Goal: Task Accomplishment & Management: Complete application form

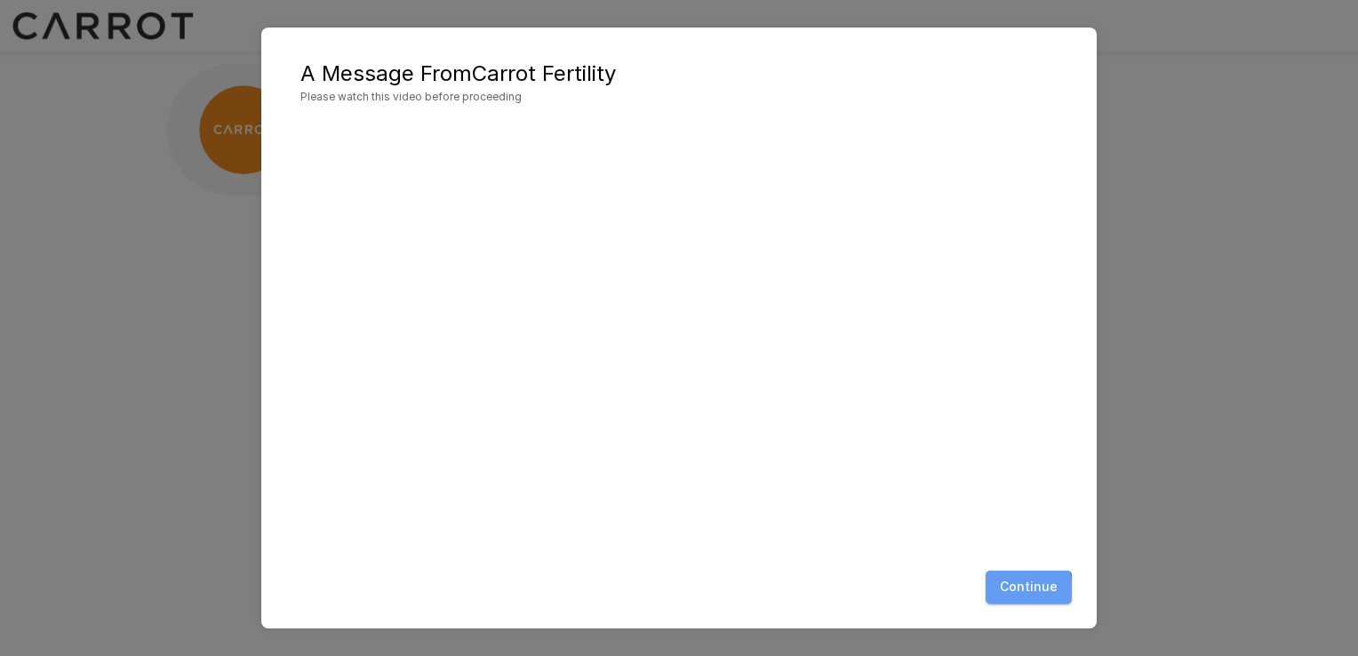
click at [998, 595] on button "Continue" at bounding box center [1028, 586] width 86 height 33
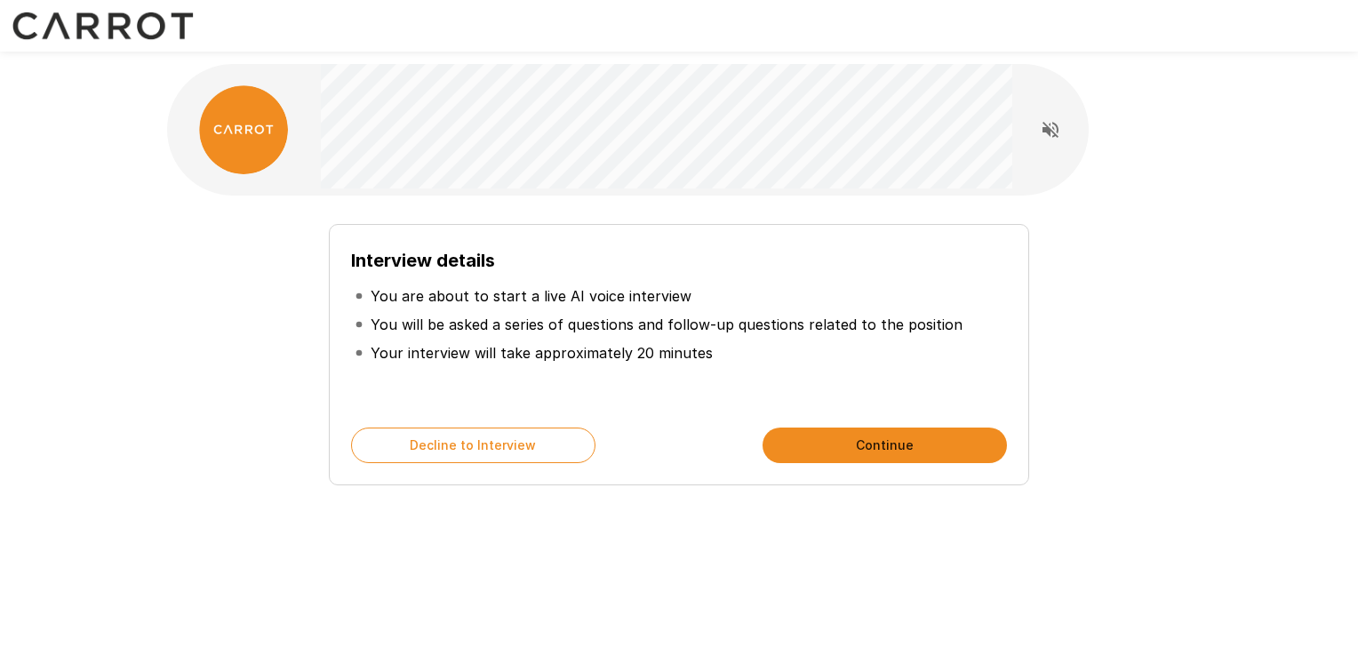
click at [831, 452] on button "Continue" at bounding box center [884, 445] width 244 height 36
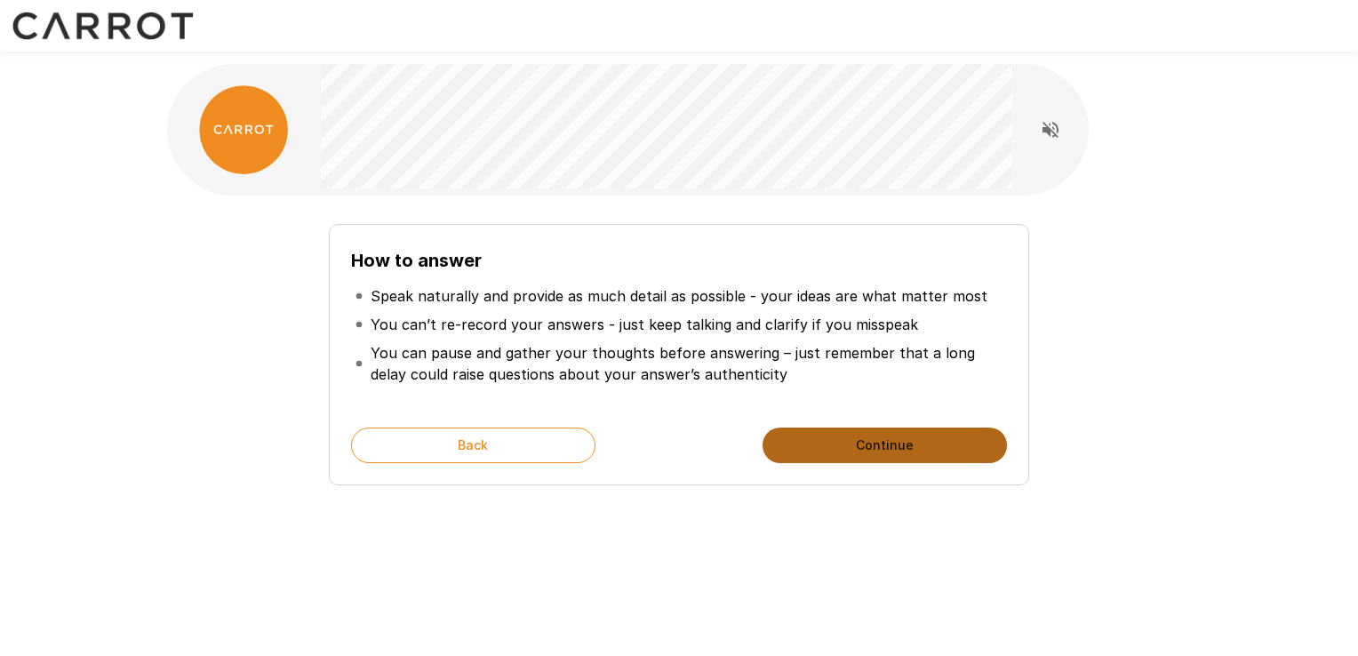
click at [818, 442] on button "Continue" at bounding box center [884, 445] width 244 height 36
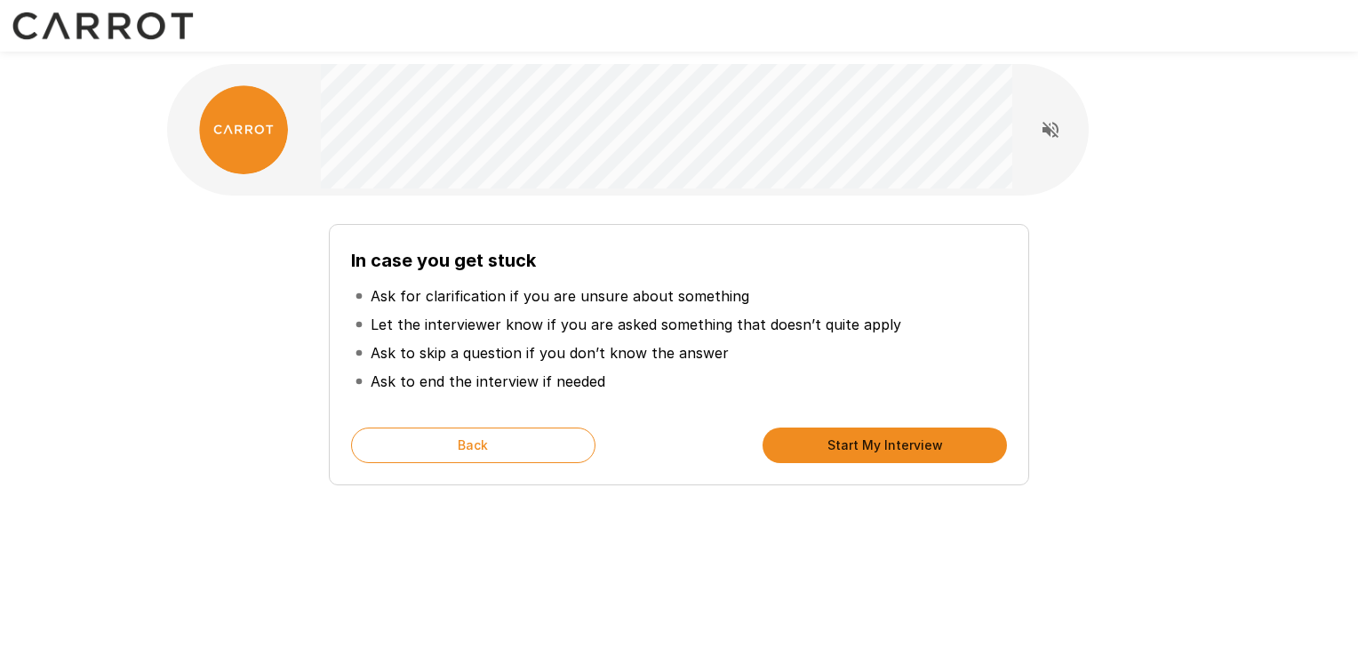
click at [839, 442] on button "Start My Interview" at bounding box center [884, 445] width 244 height 36
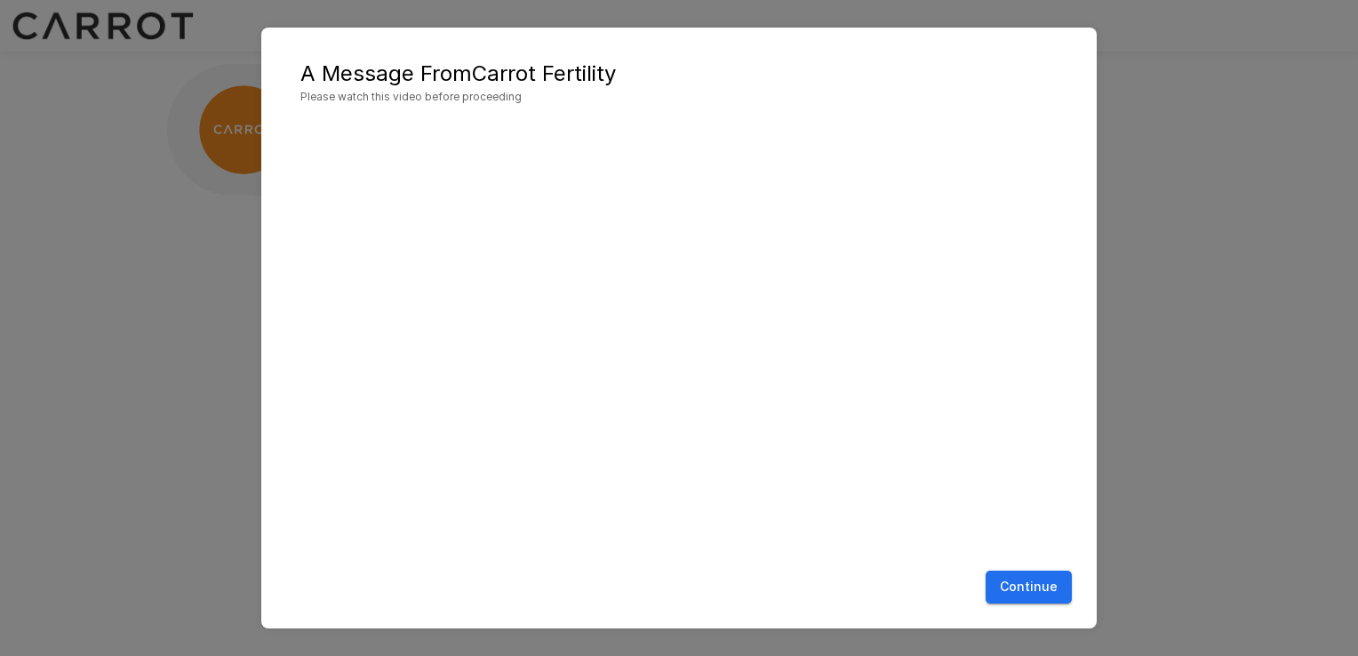
click at [1033, 594] on button "Continue" at bounding box center [1028, 586] width 86 height 33
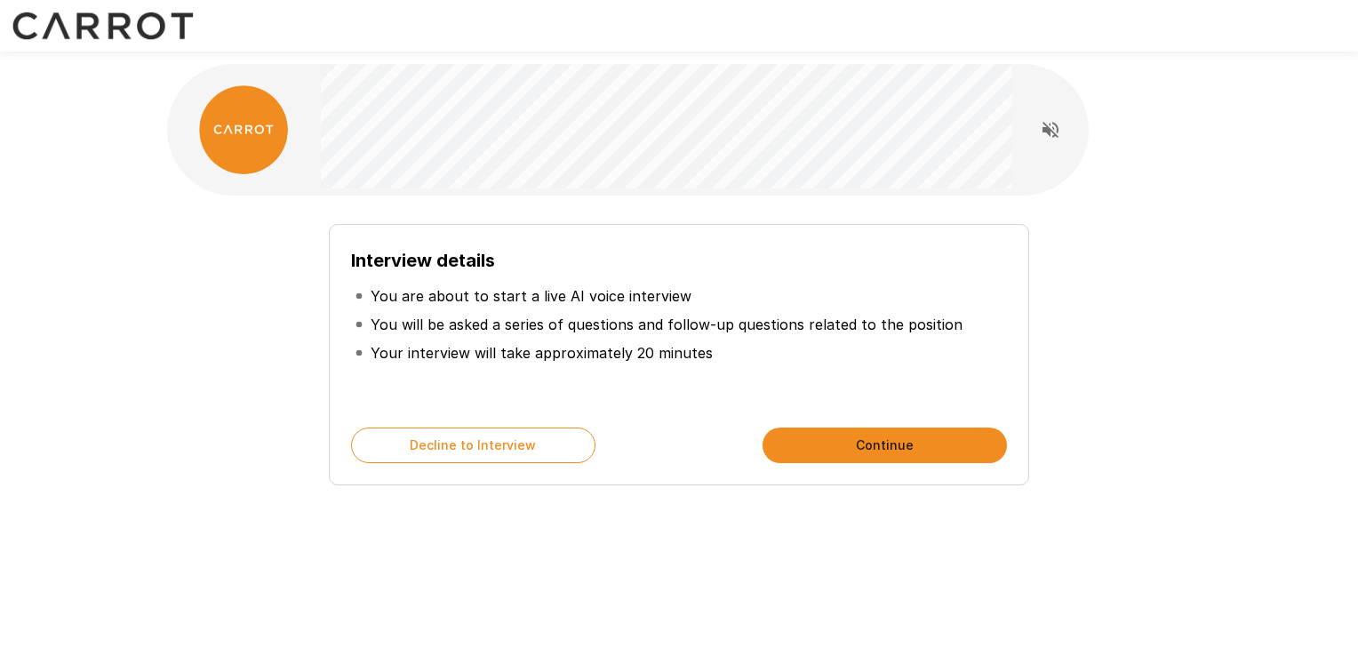
click at [846, 453] on button "Continue" at bounding box center [884, 445] width 244 height 36
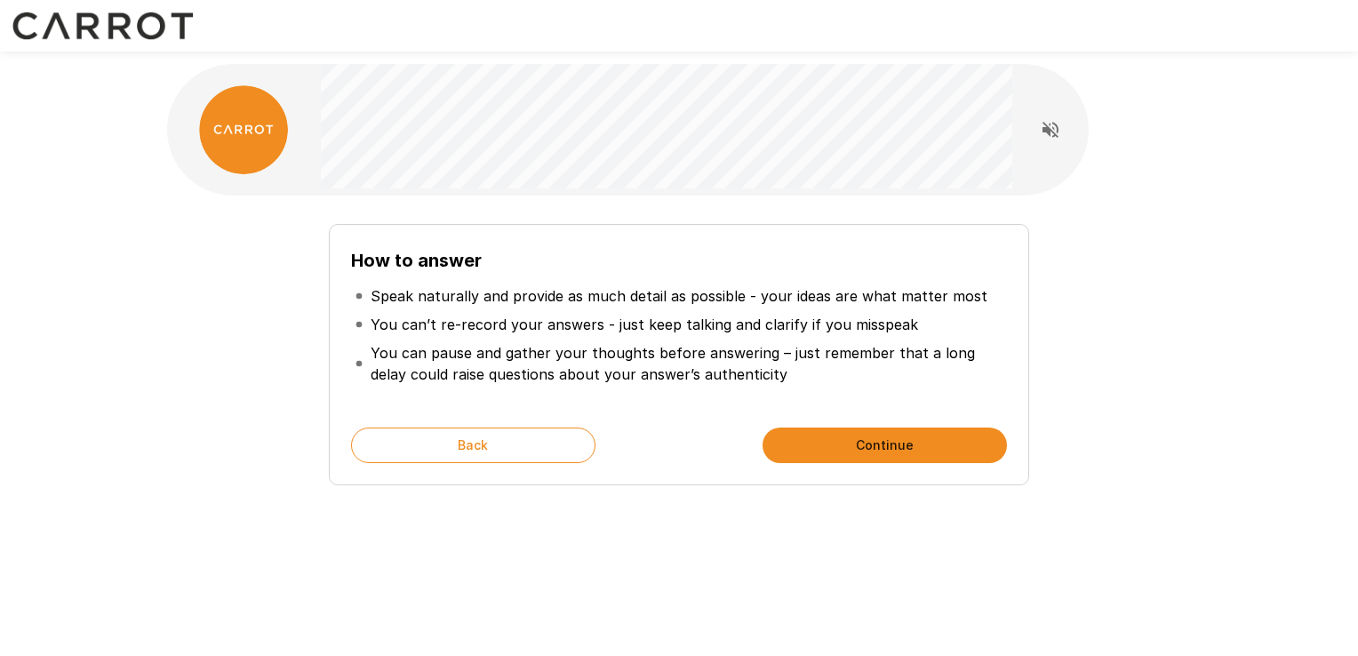
click at [846, 453] on button "Continue" at bounding box center [884, 445] width 244 height 36
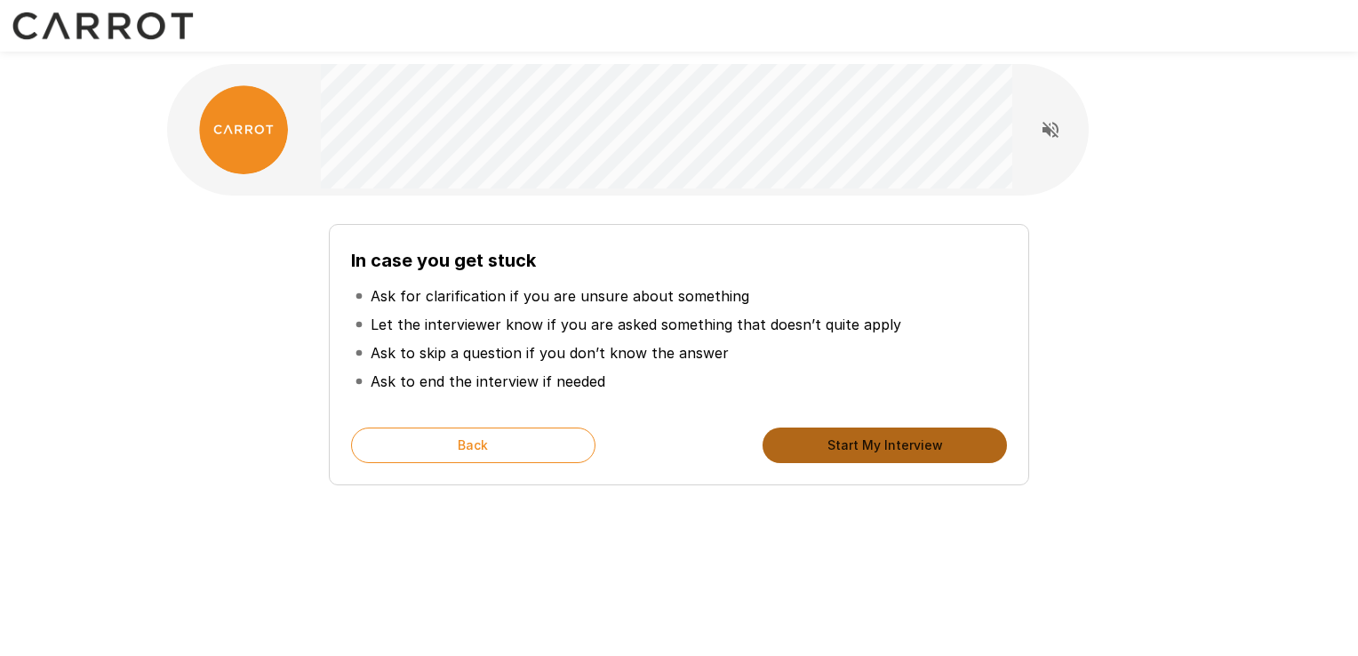
click at [846, 453] on button "Start My Interview" at bounding box center [884, 445] width 244 height 36
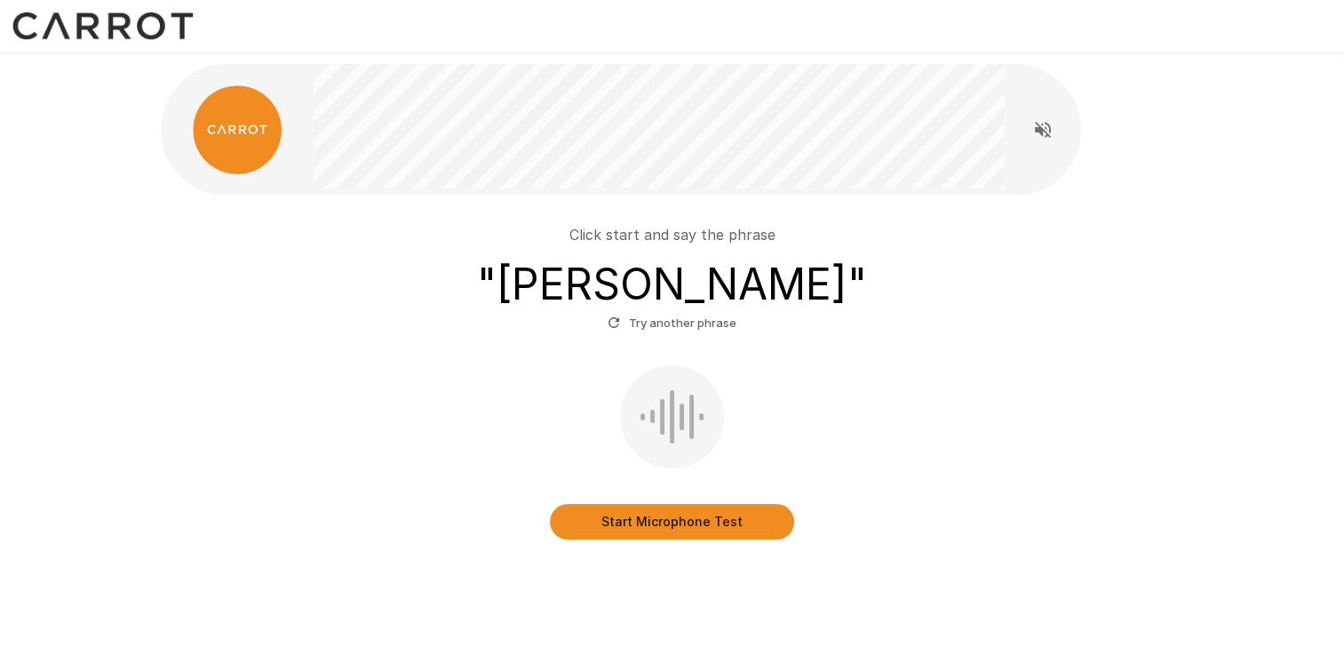
click at [680, 523] on button "Start Microphone Test" at bounding box center [672, 522] width 244 height 36
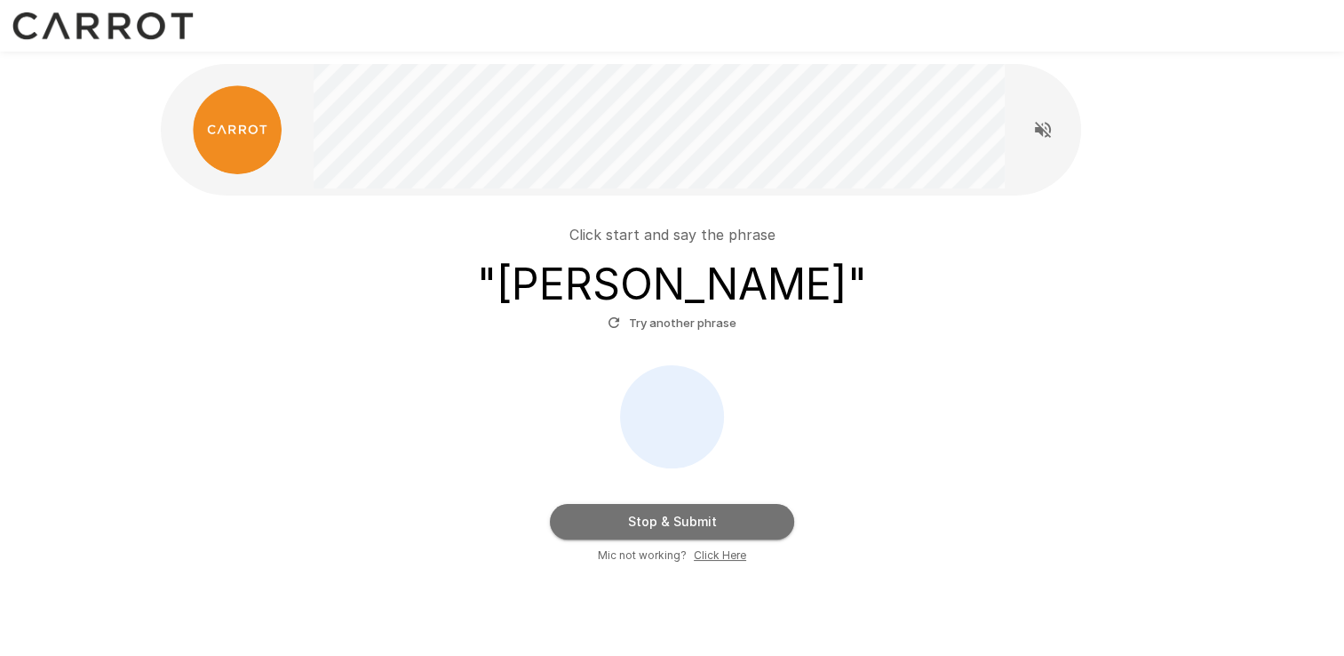
click at [772, 527] on button "Stop & Submit" at bounding box center [672, 522] width 244 height 36
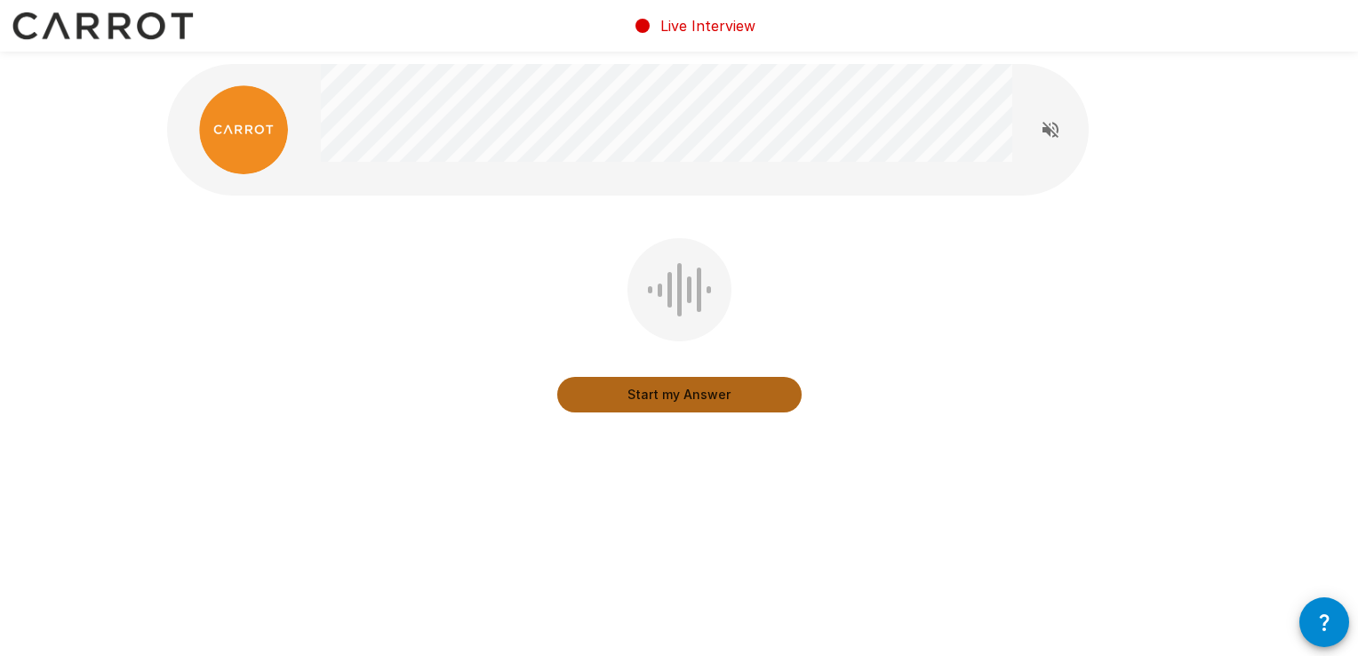
click at [707, 387] on button "Start my Answer" at bounding box center [679, 395] width 244 height 36
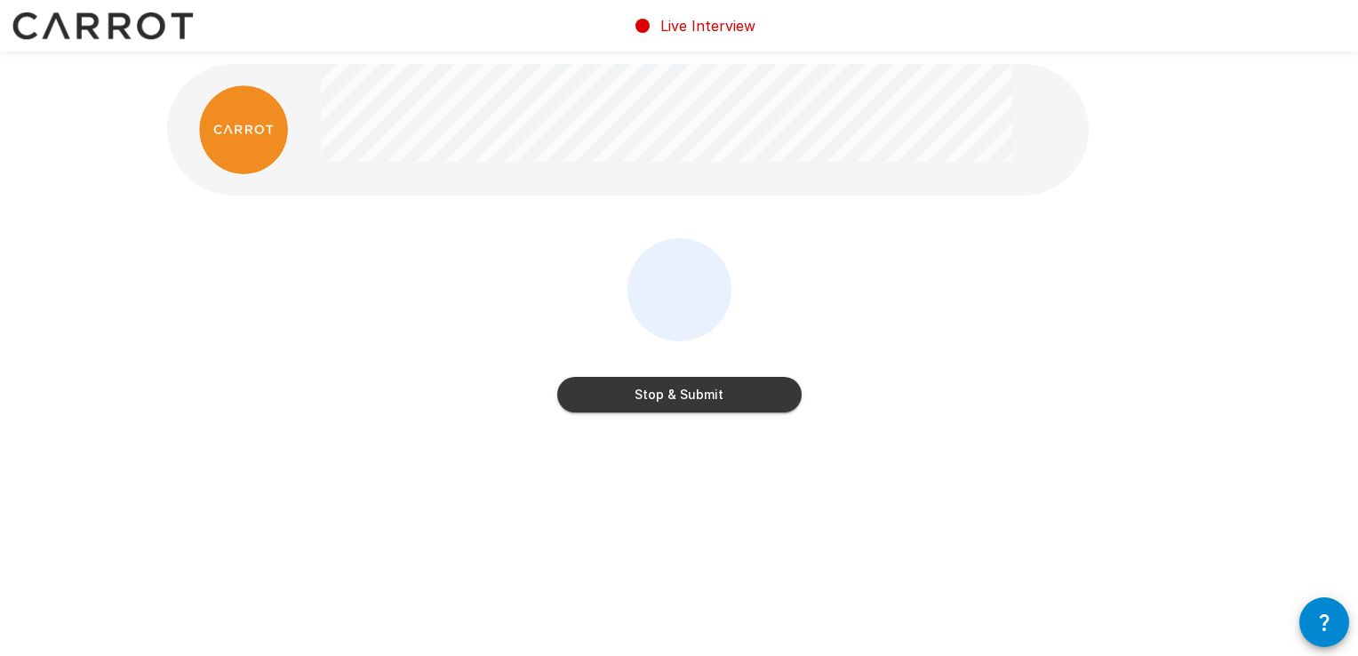
click at [726, 403] on button "Stop & Submit" at bounding box center [679, 395] width 244 height 36
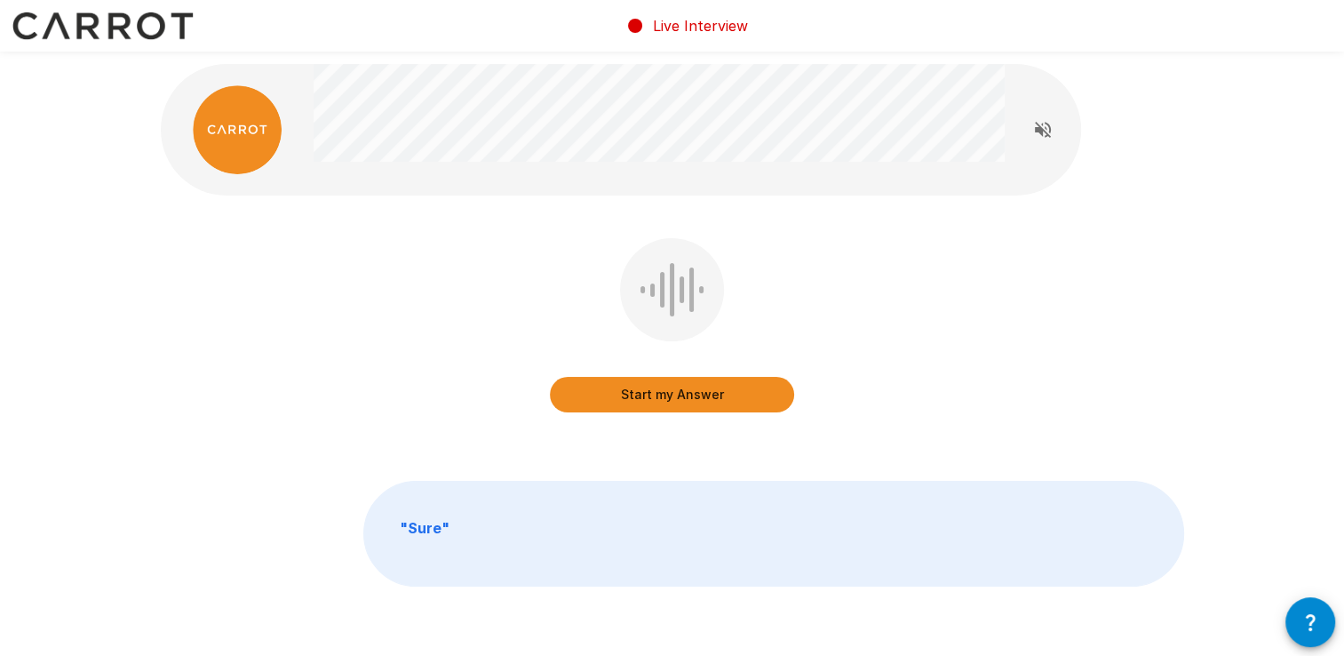
click at [699, 382] on button "Start my Answer" at bounding box center [672, 395] width 244 height 36
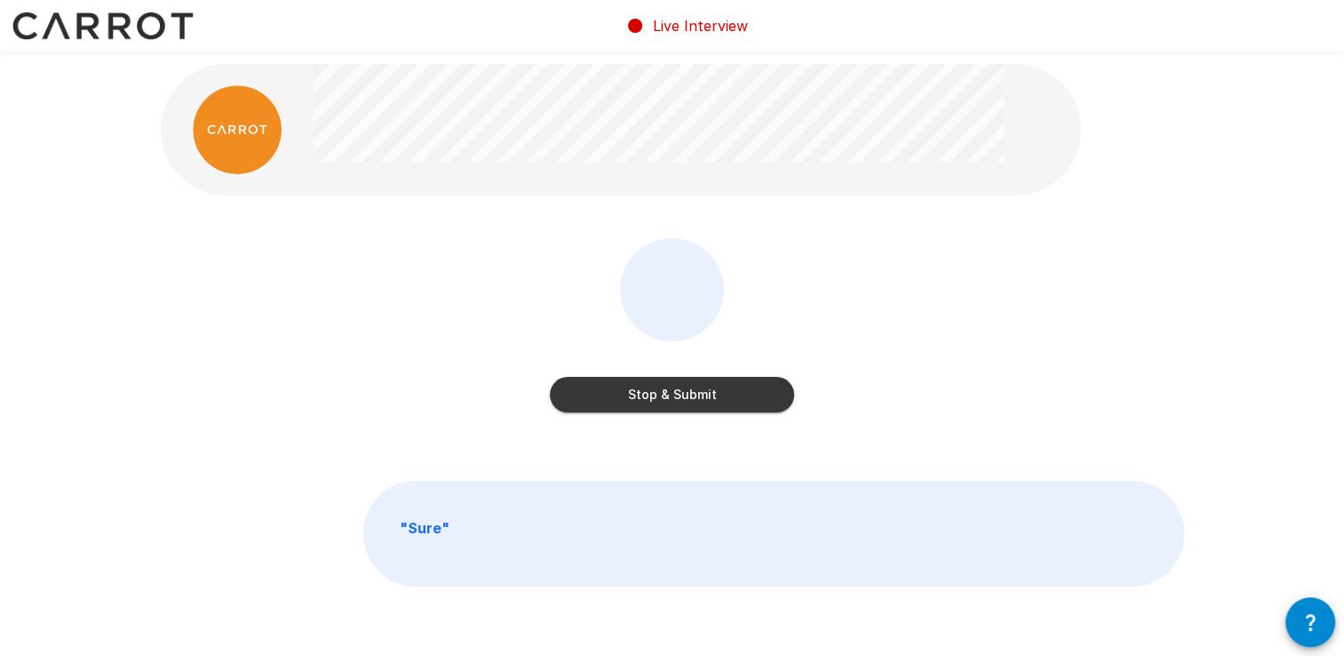
click at [681, 389] on button "Stop & Submit" at bounding box center [672, 395] width 244 height 36
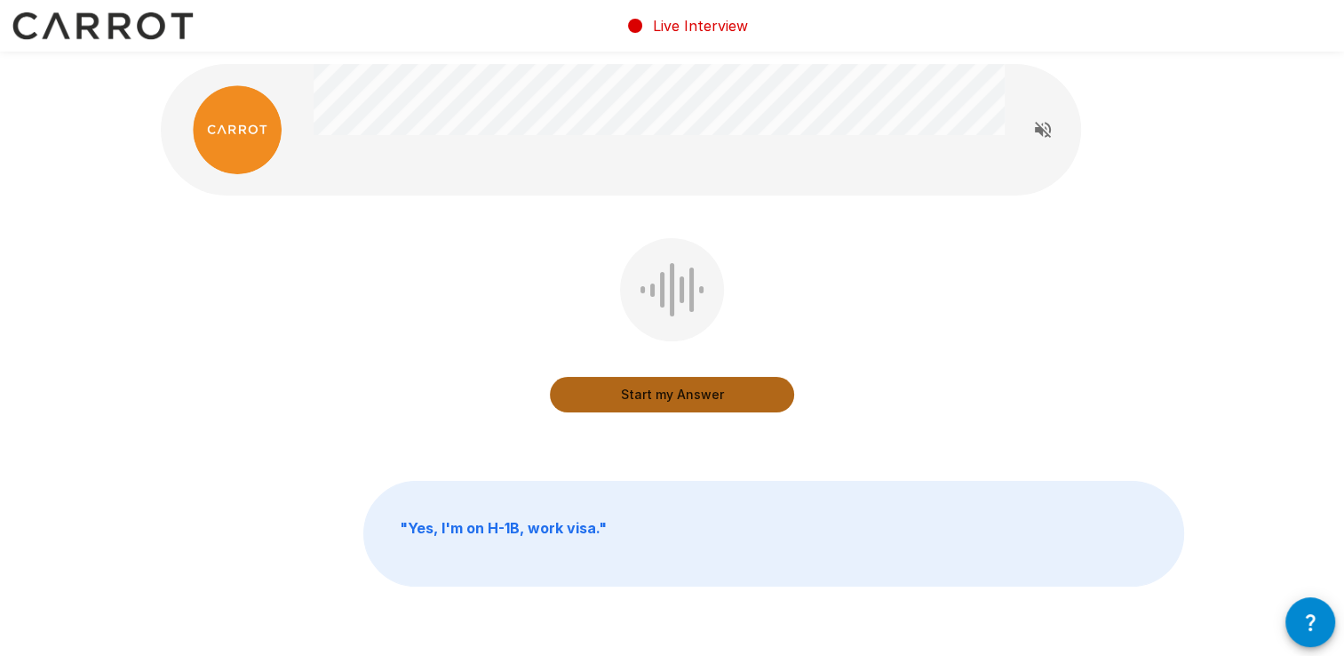
click at [624, 381] on button "Start my Answer" at bounding box center [672, 395] width 244 height 36
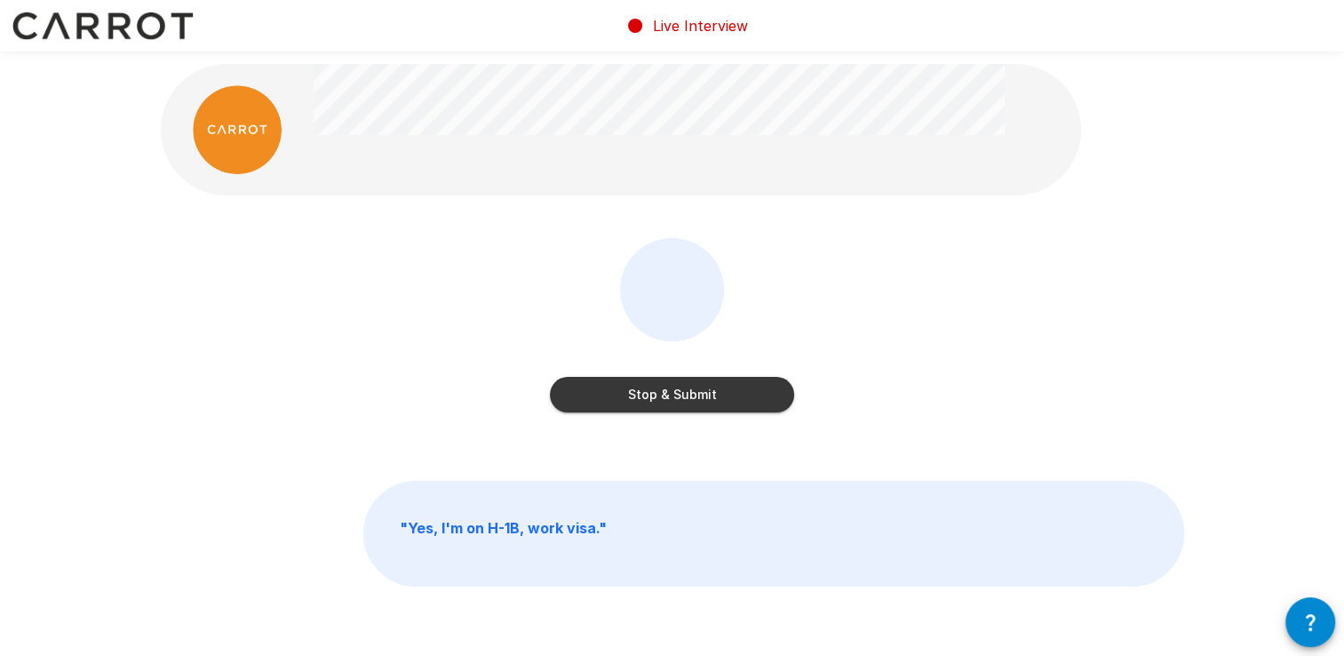
click at [620, 407] on button "Stop & Submit" at bounding box center [672, 395] width 244 height 36
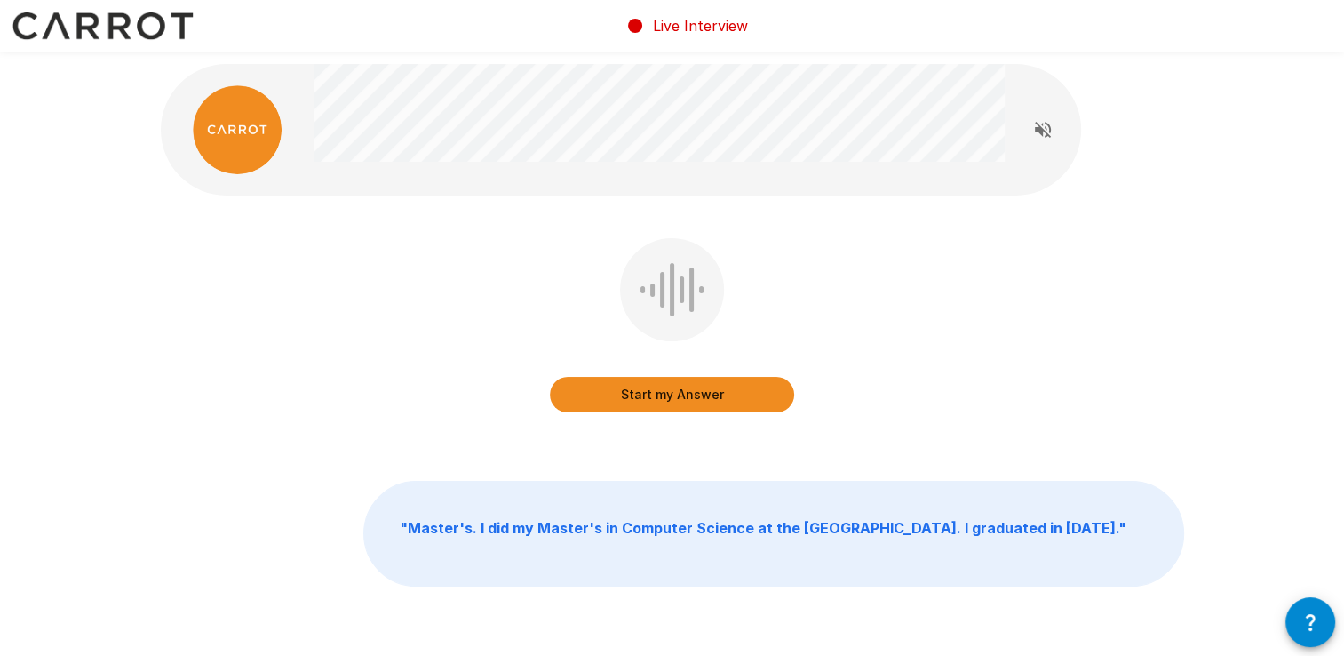
click at [707, 390] on button "Start my Answer" at bounding box center [672, 395] width 244 height 36
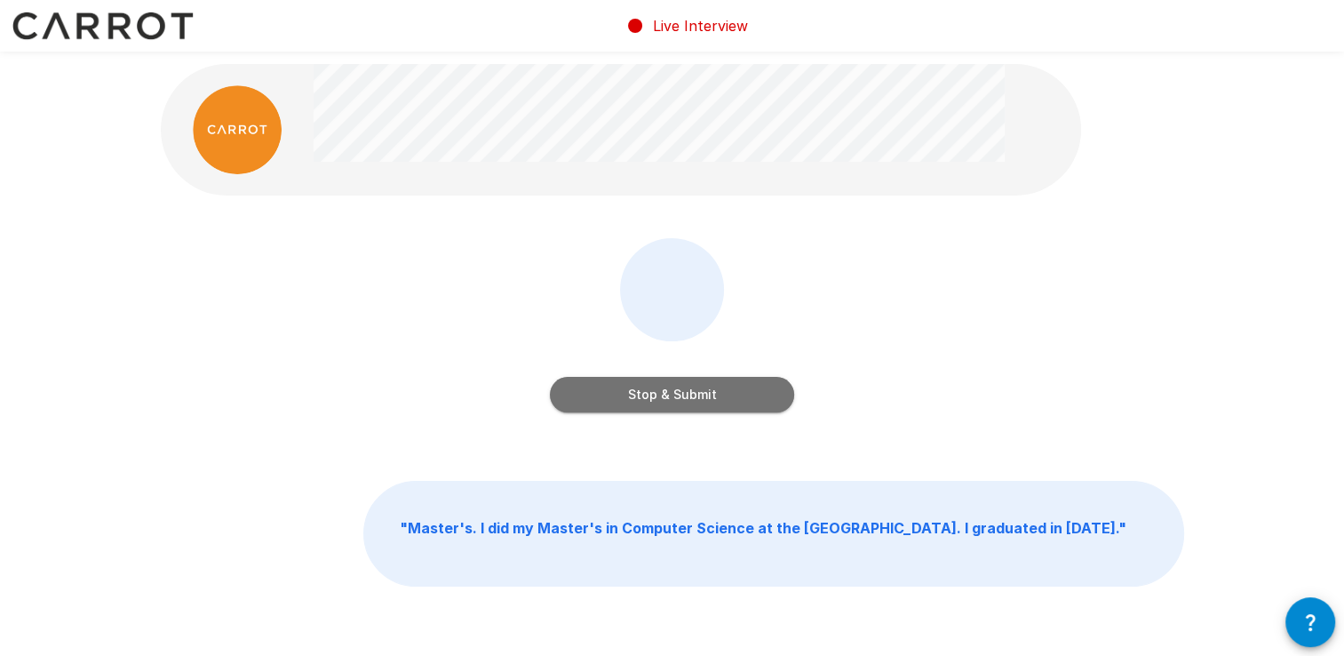
click at [707, 402] on button "Stop & Submit" at bounding box center [672, 395] width 244 height 36
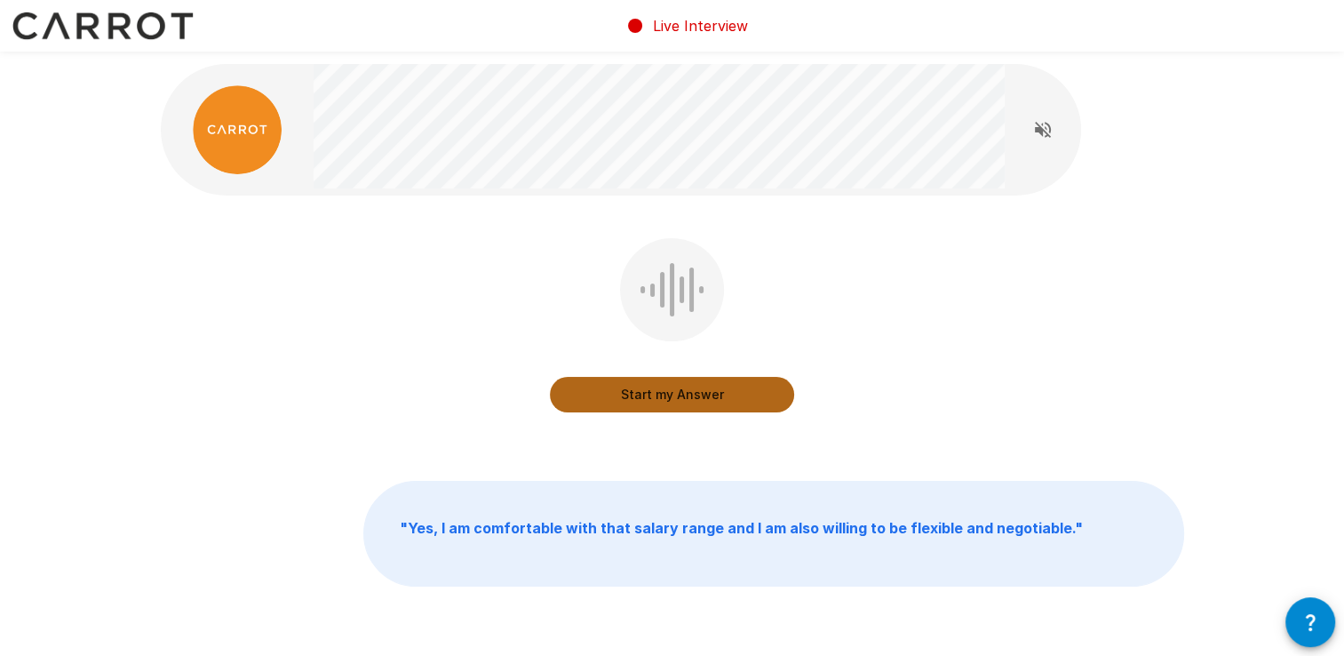
click at [734, 391] on button "Start my Answer" at bounding box center [672, 395] width 244 height 36
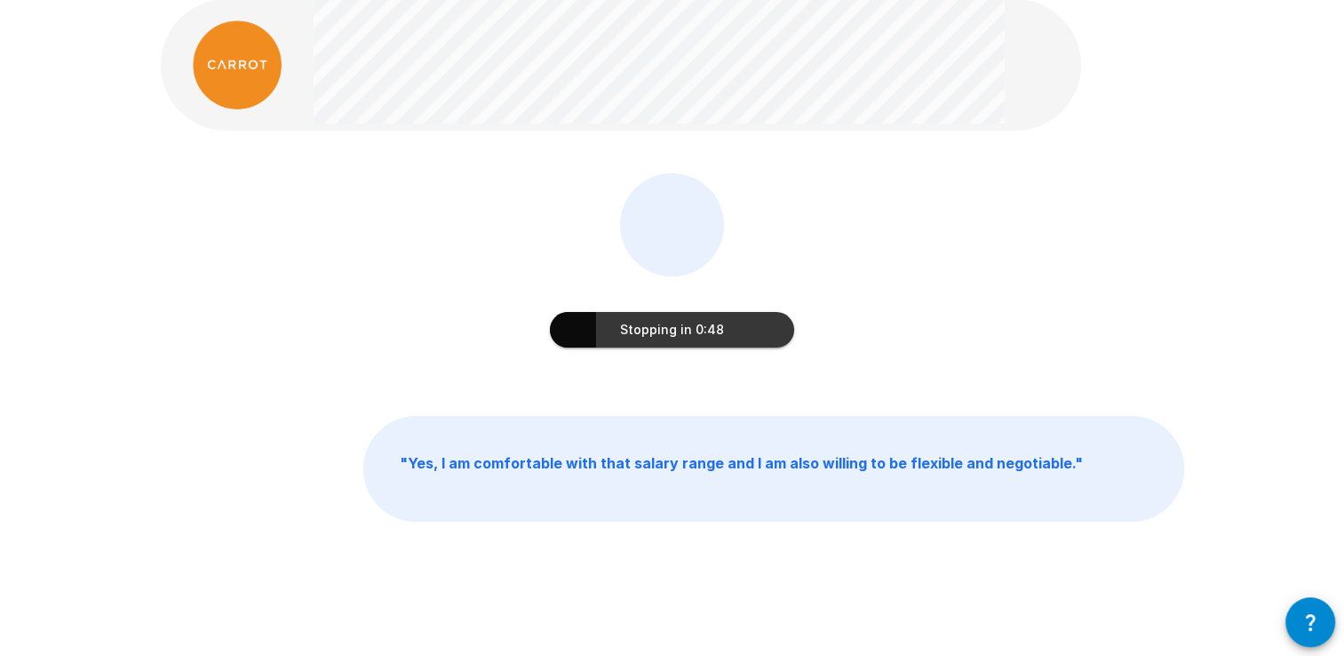
scroll to position [72, 0]
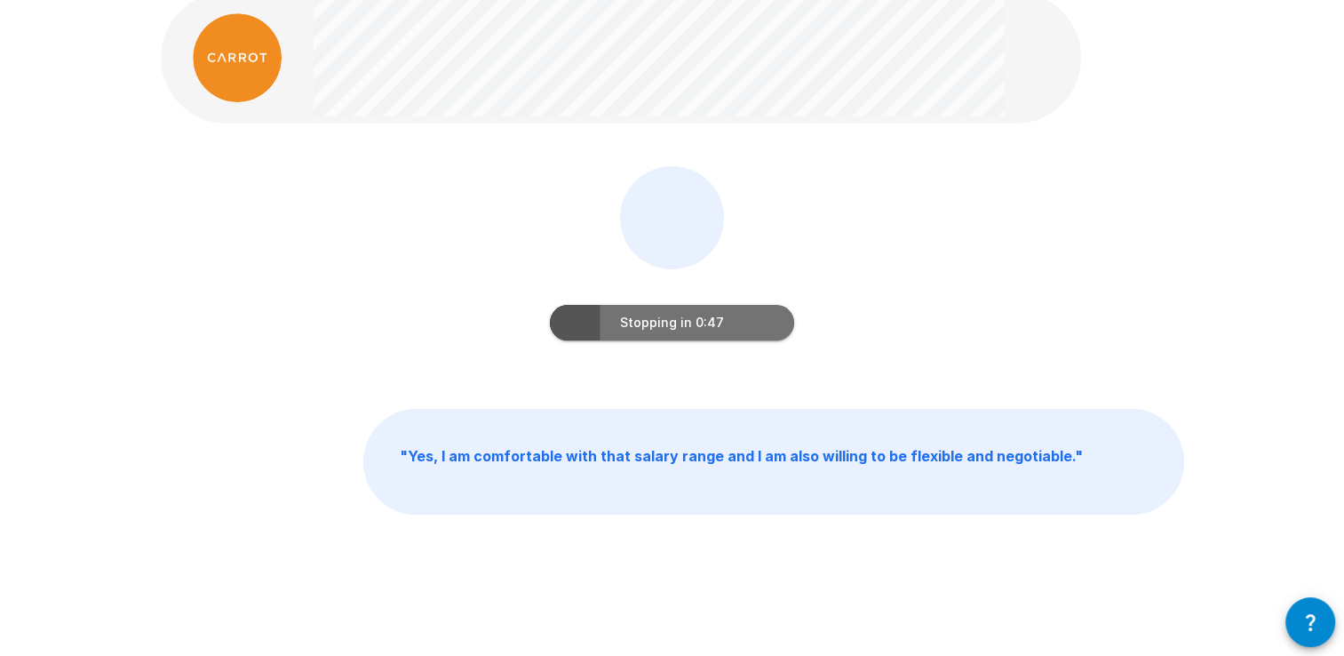
click at [738, 329] on button "Stopping in 0:47" at bounding box center [672, 323] width 244 height 36
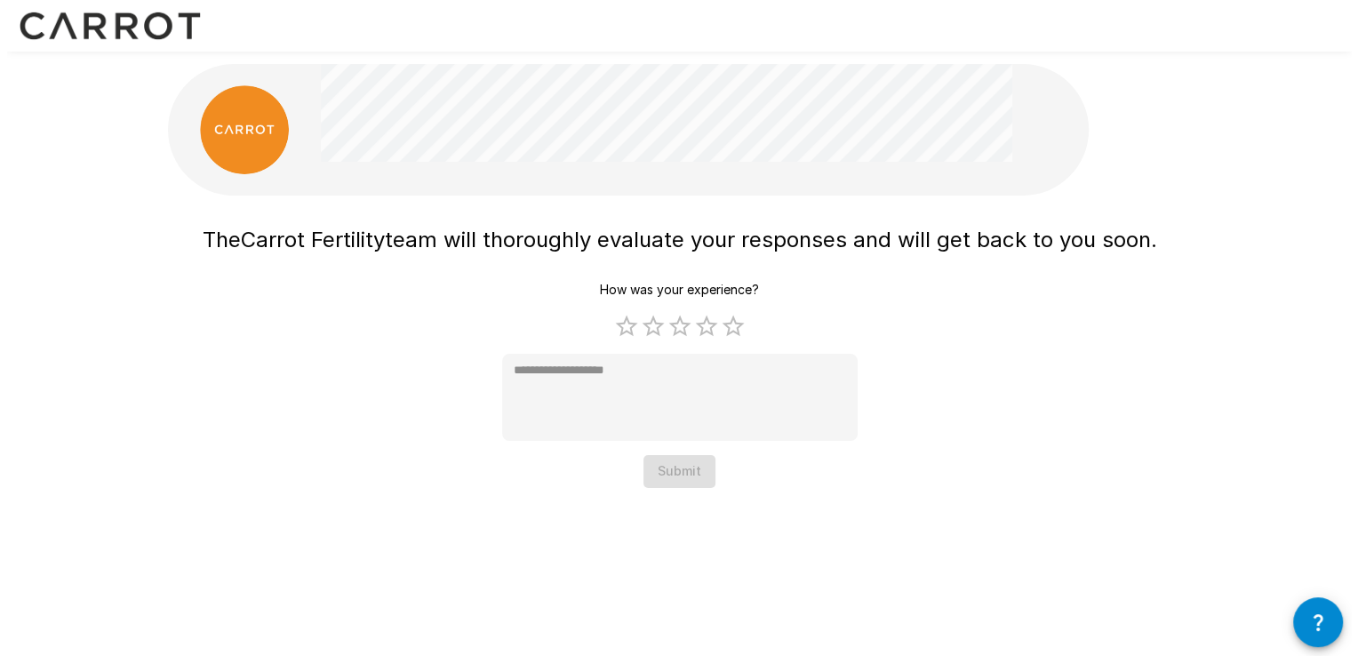
scroll to position [0, 0]
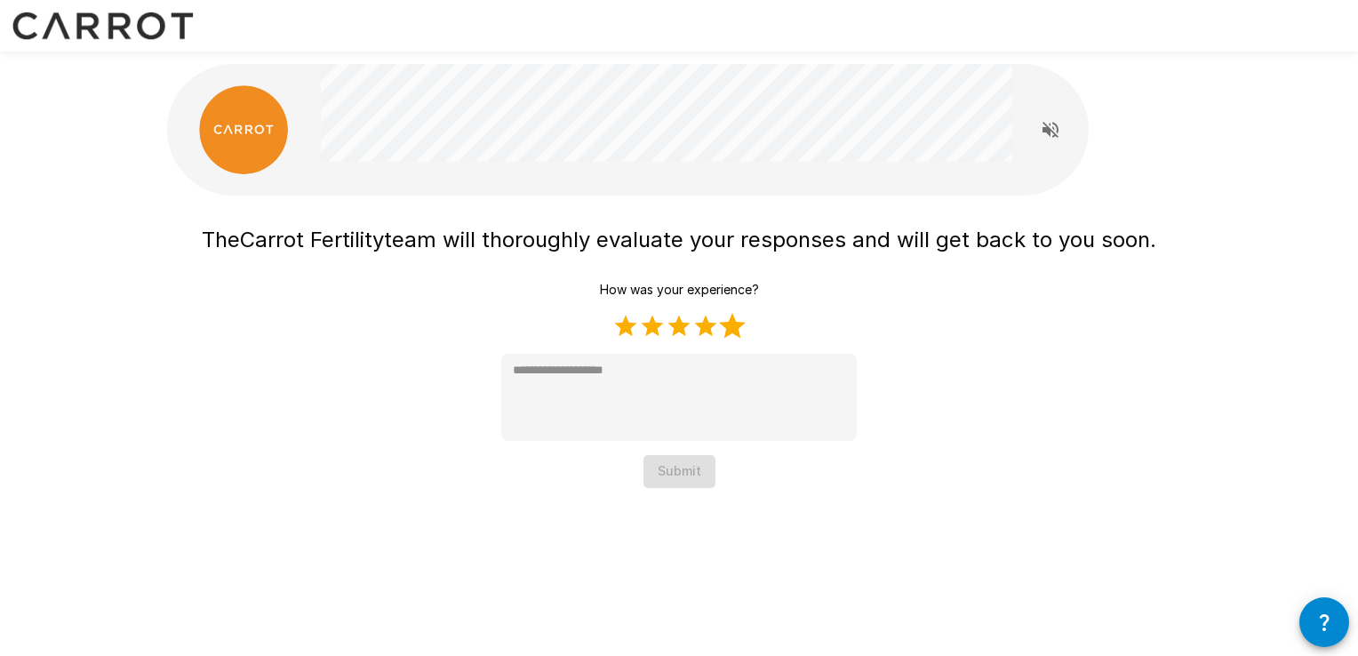
click at [740, 323] on label "5 Stars" at bounding box center [732, 326] width 27 height 27
type textarea "*"
click at [679, 485] on button "Submit" at bounding box center [679, 471] width 72 height 33
